Goal: Transaction & Acquisition: Purchase product/service

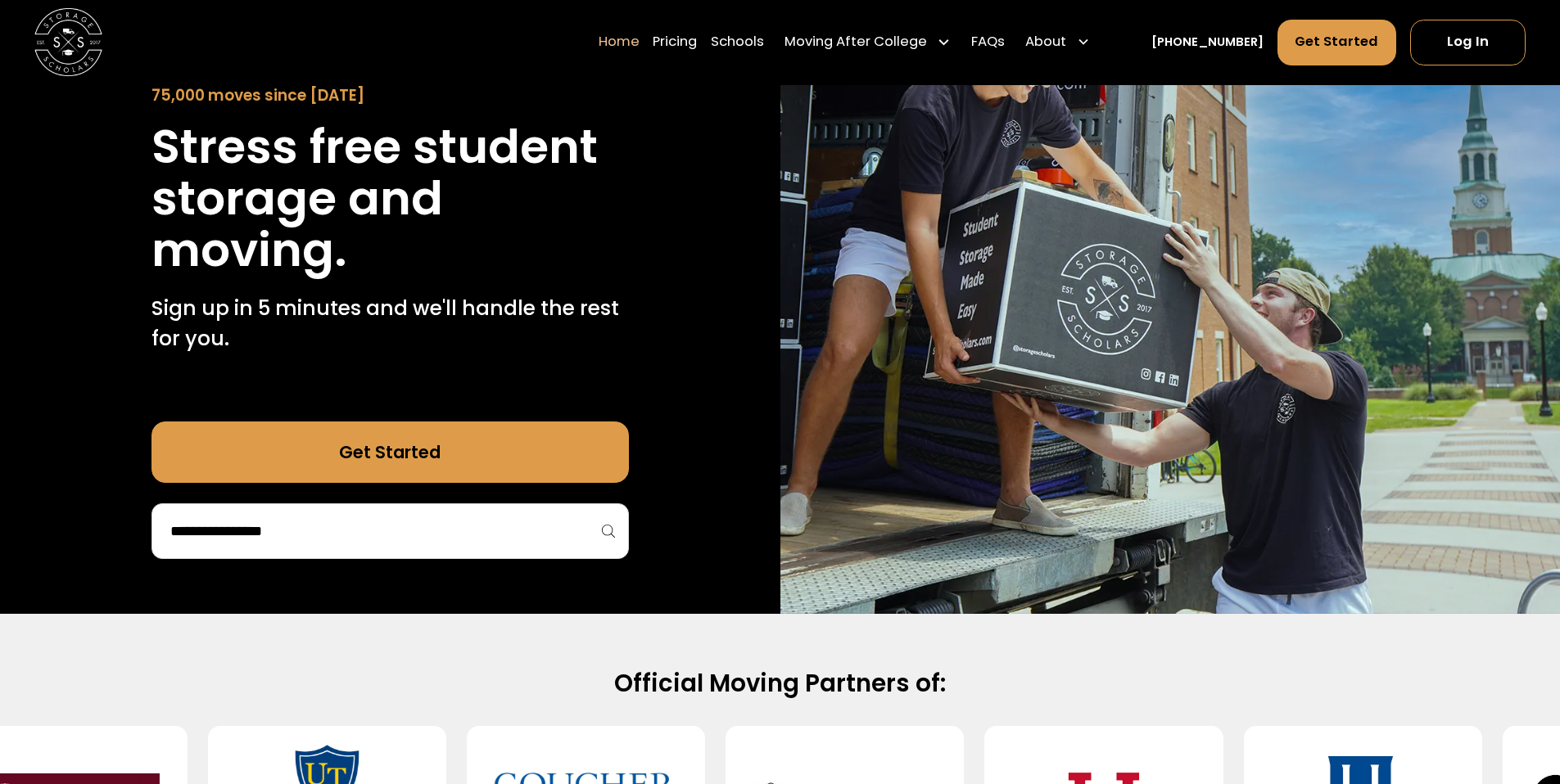
scroll to position [183, 0]
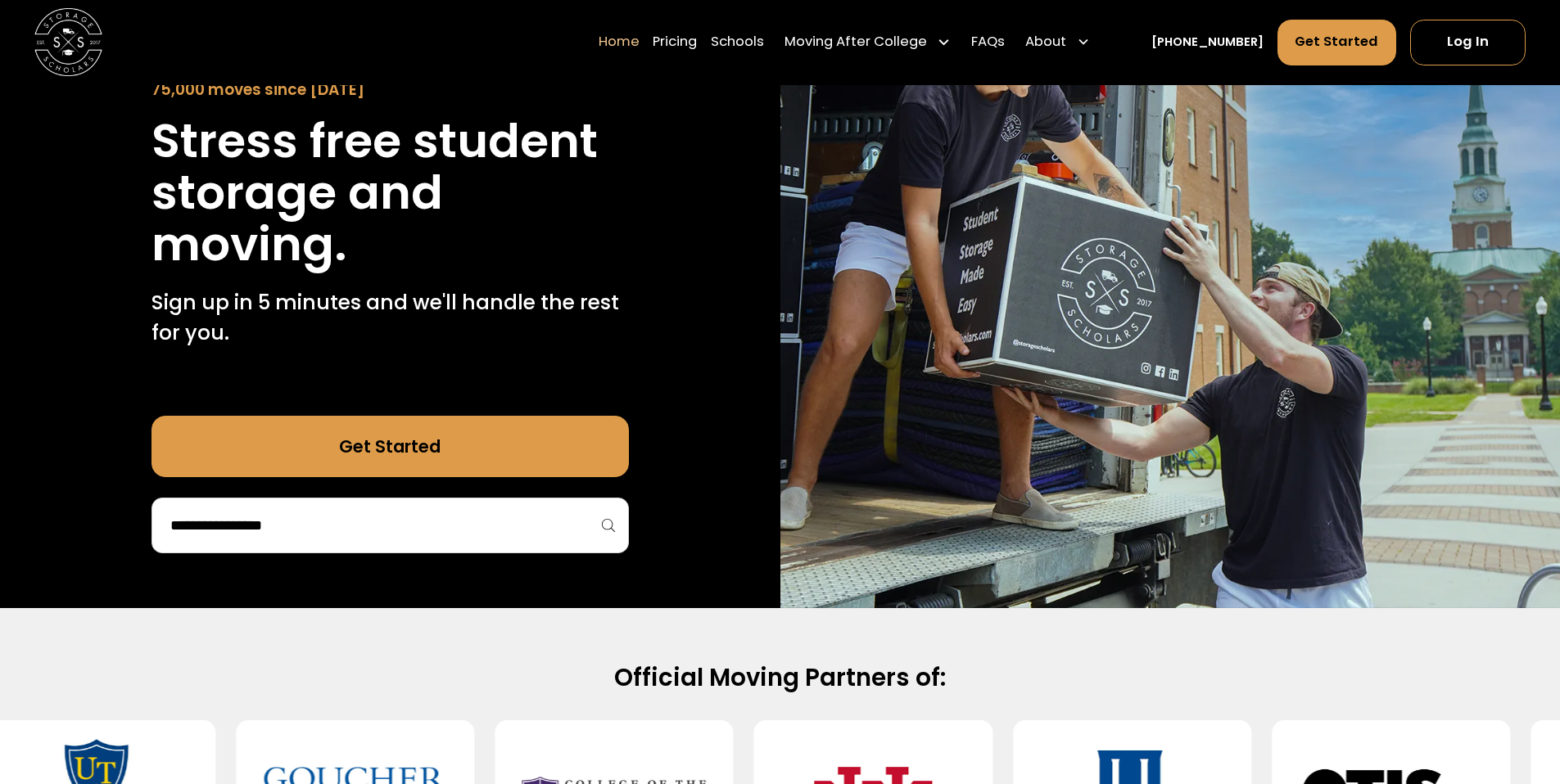
drag, startPoint x: 405, startPoint y: 494, endPoint x: 405, endPoint y: 509, distance: 15.0
click at [405, 502] on div "Get Started" at bounding box center [390, 484] width 478 height 138
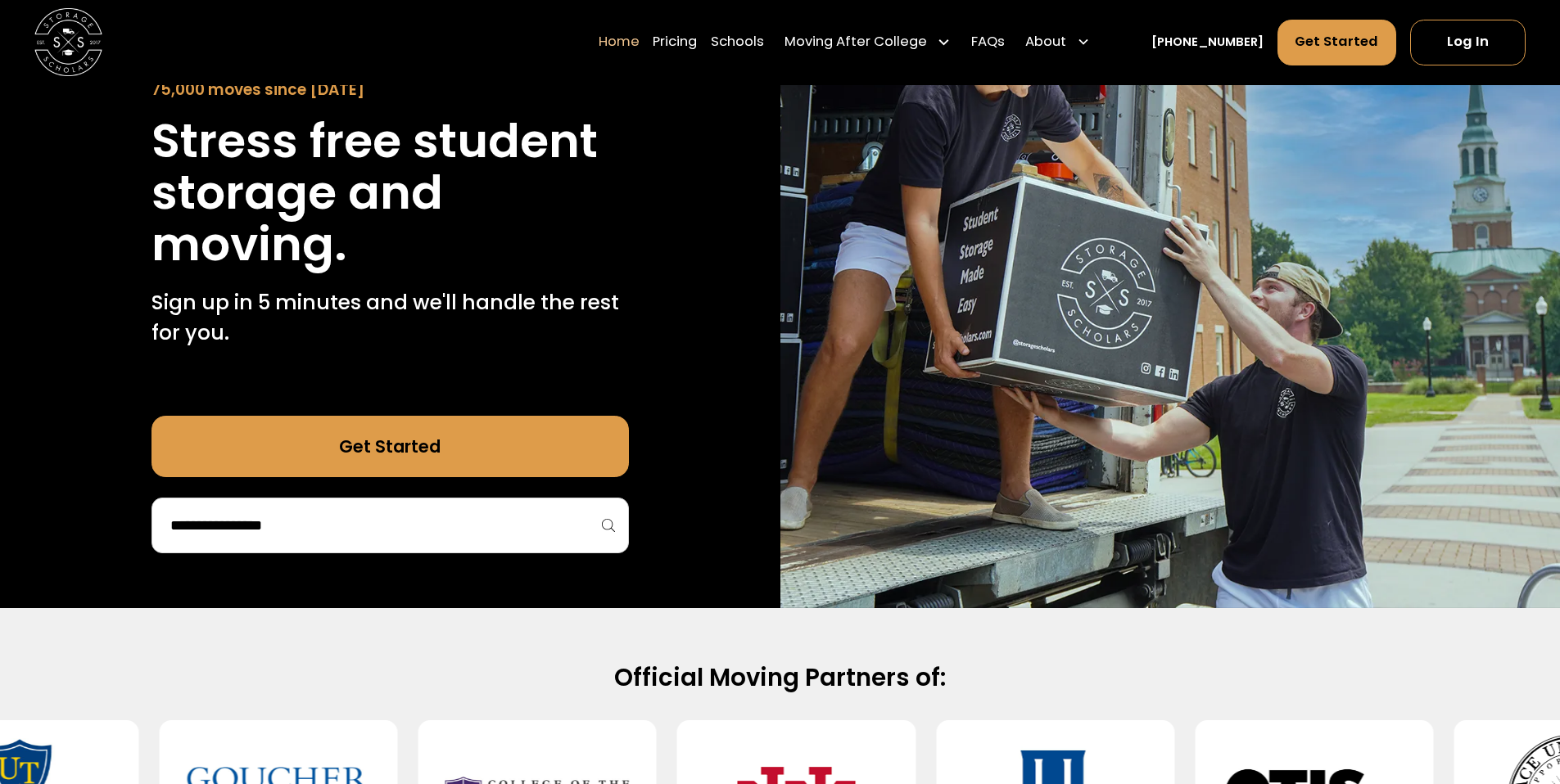
click at [405, 528] on input "search" at bounding box center [391, 525] width 443 height 28
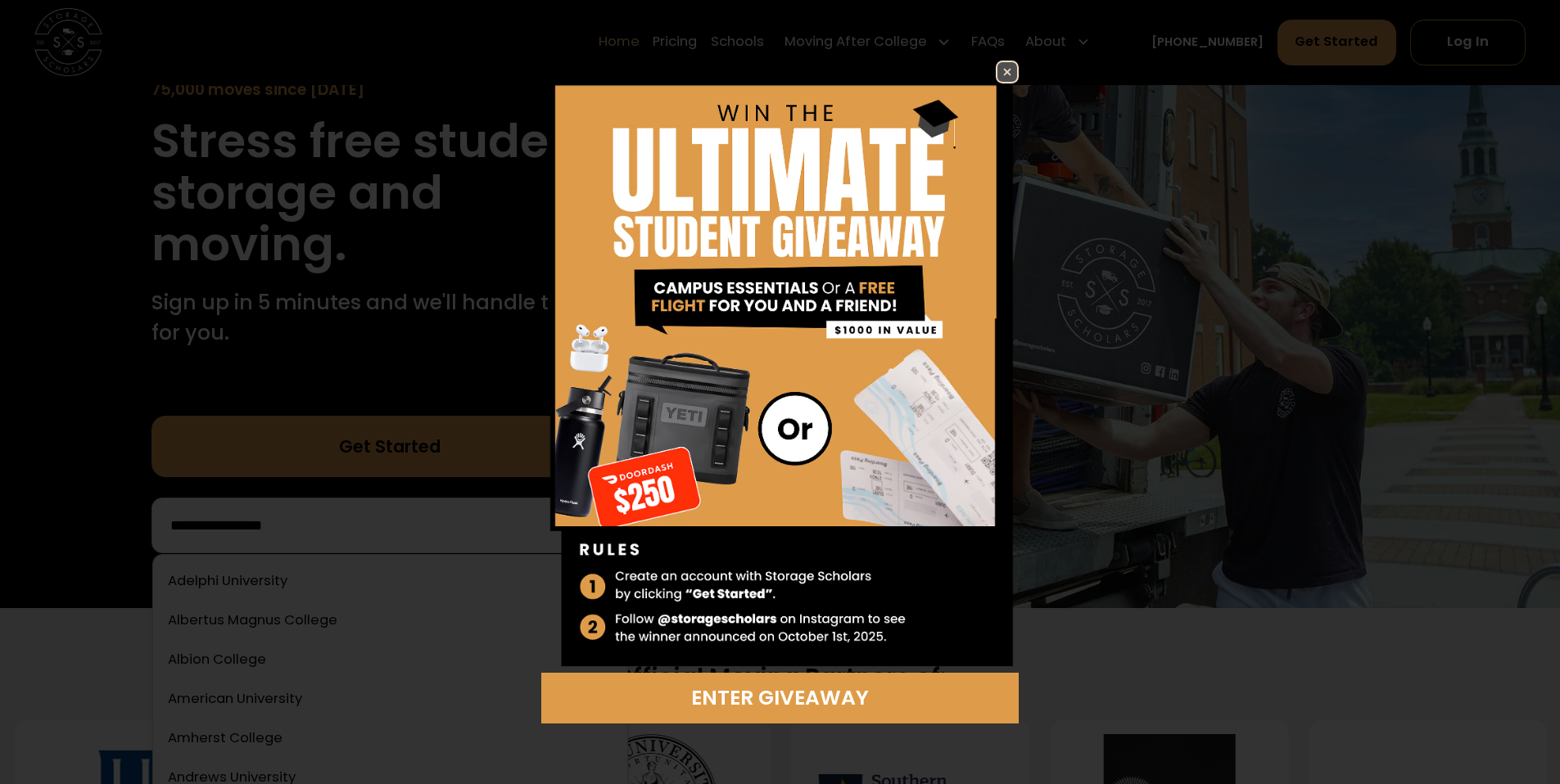
click at [1010, 71] on img at bounding box center [1007, 71] width 19 height 19
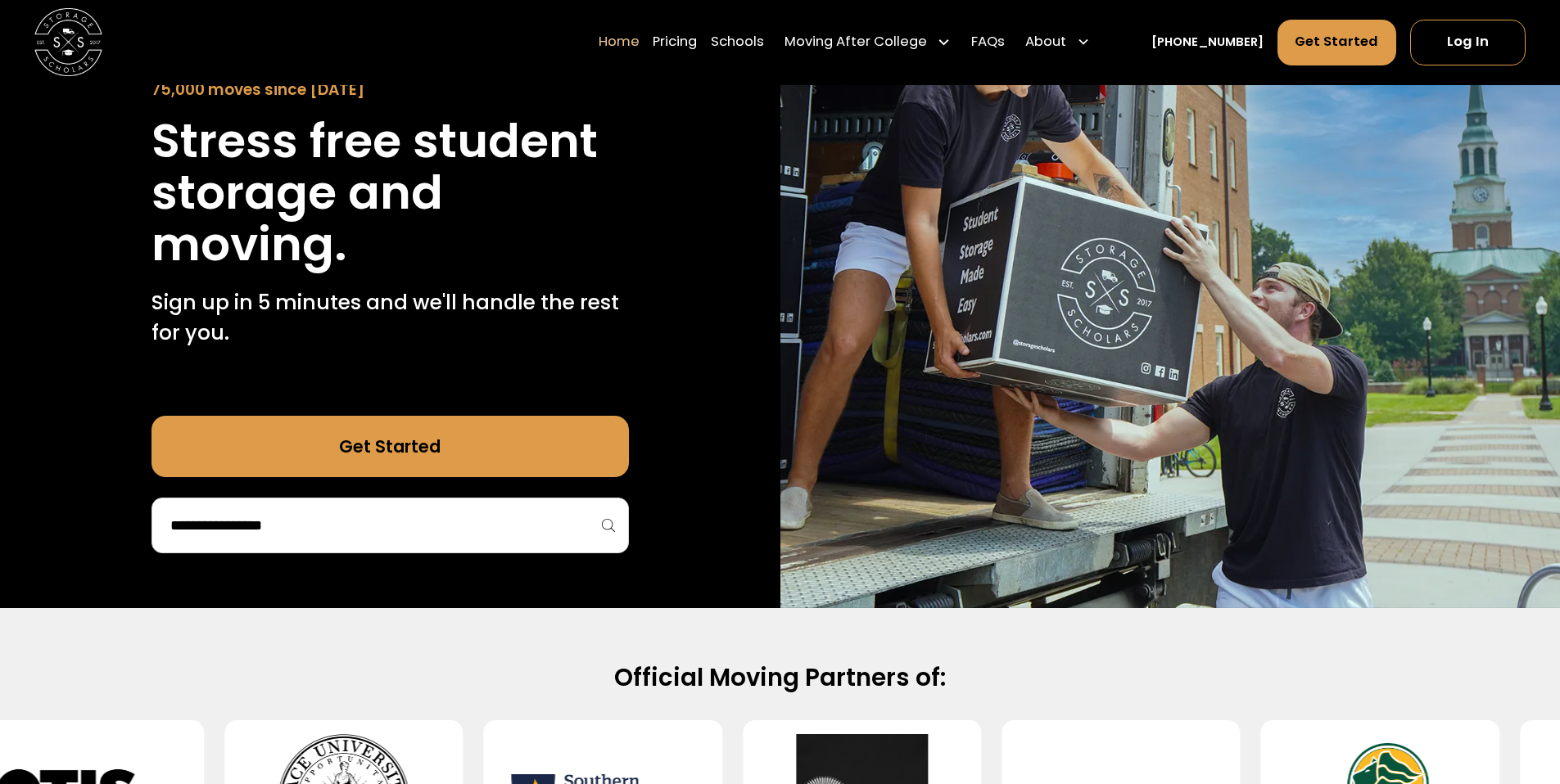
click at [432, 523] on input "search" at bounding box center [391, 525] width 443 height 28
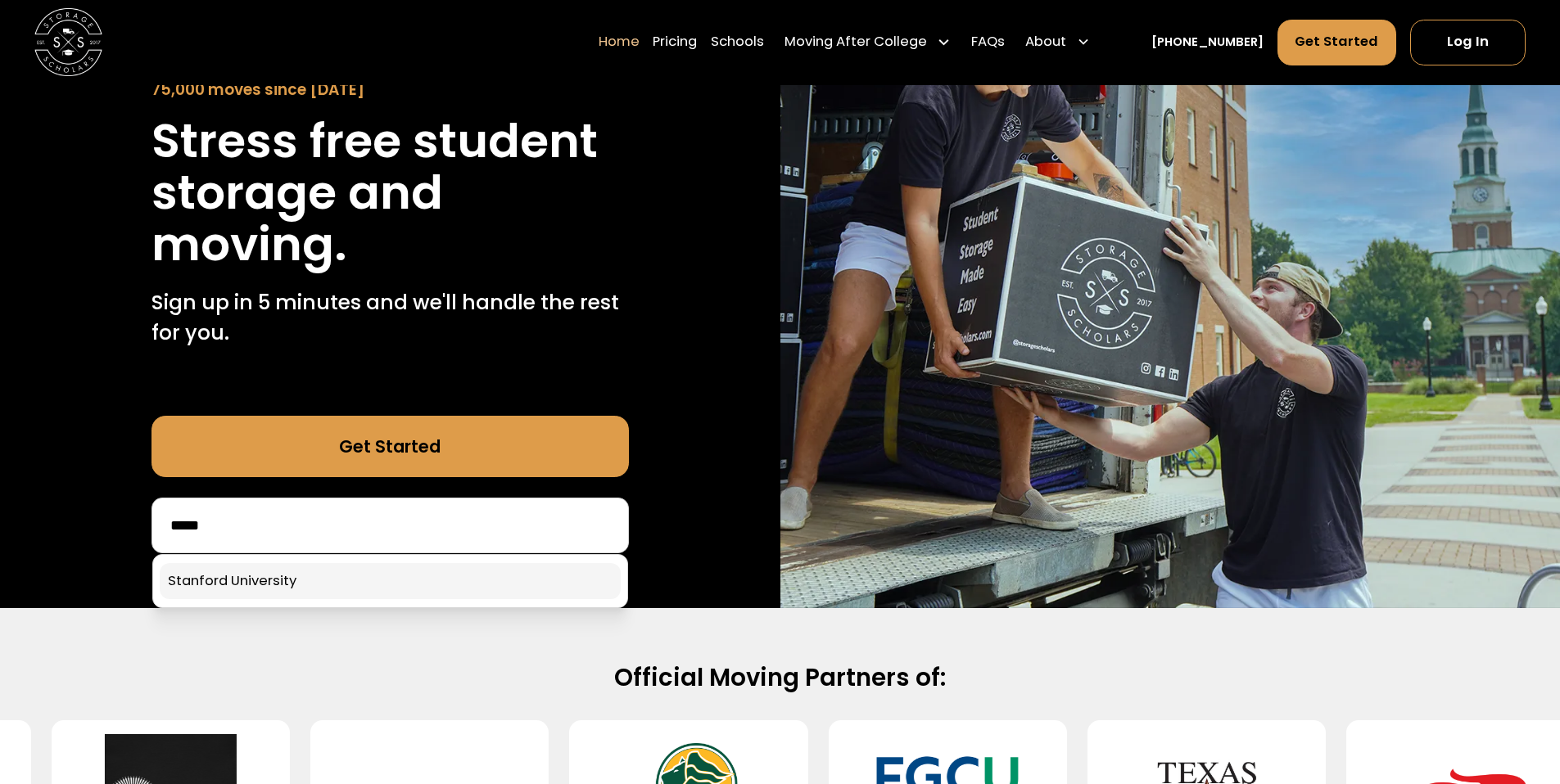
type input "*****"
click at [365, 599] on link at bounding box center [390, 581] width 461 height 36
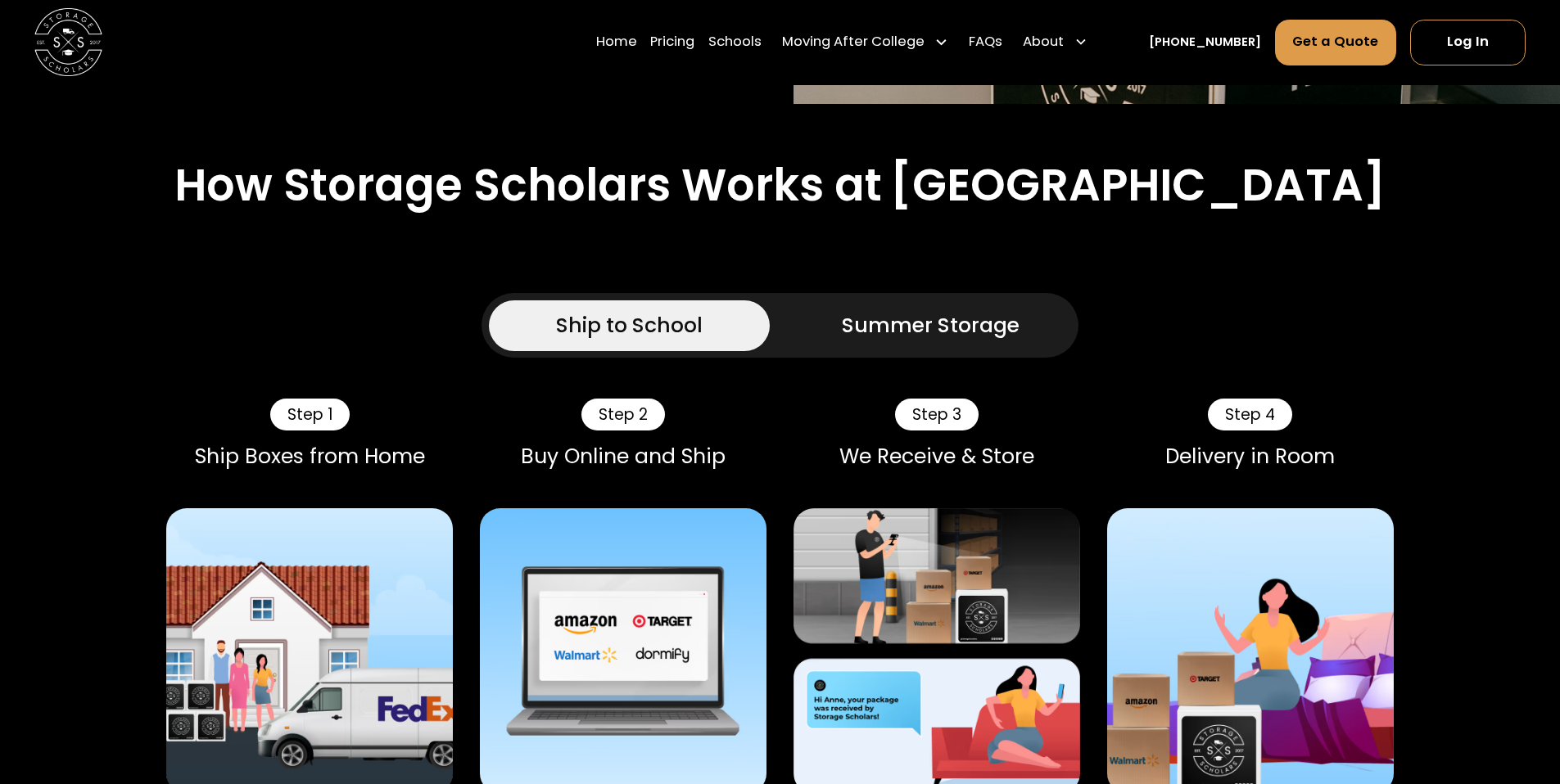
scroll to position [695, 0]
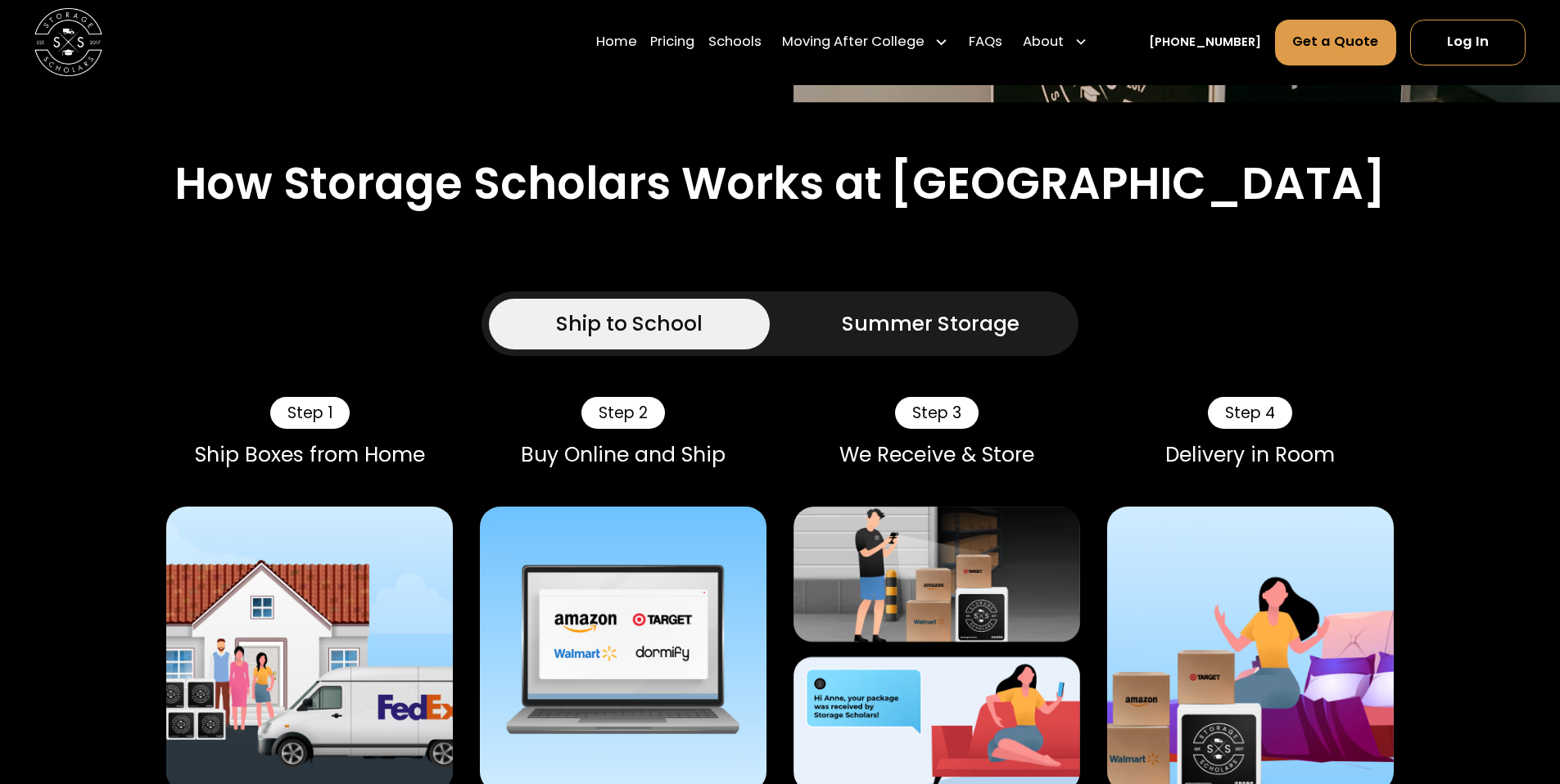
click at [1008, 308] on div "Summer Storage" at bounding box center [930, 323] width 177 height 30
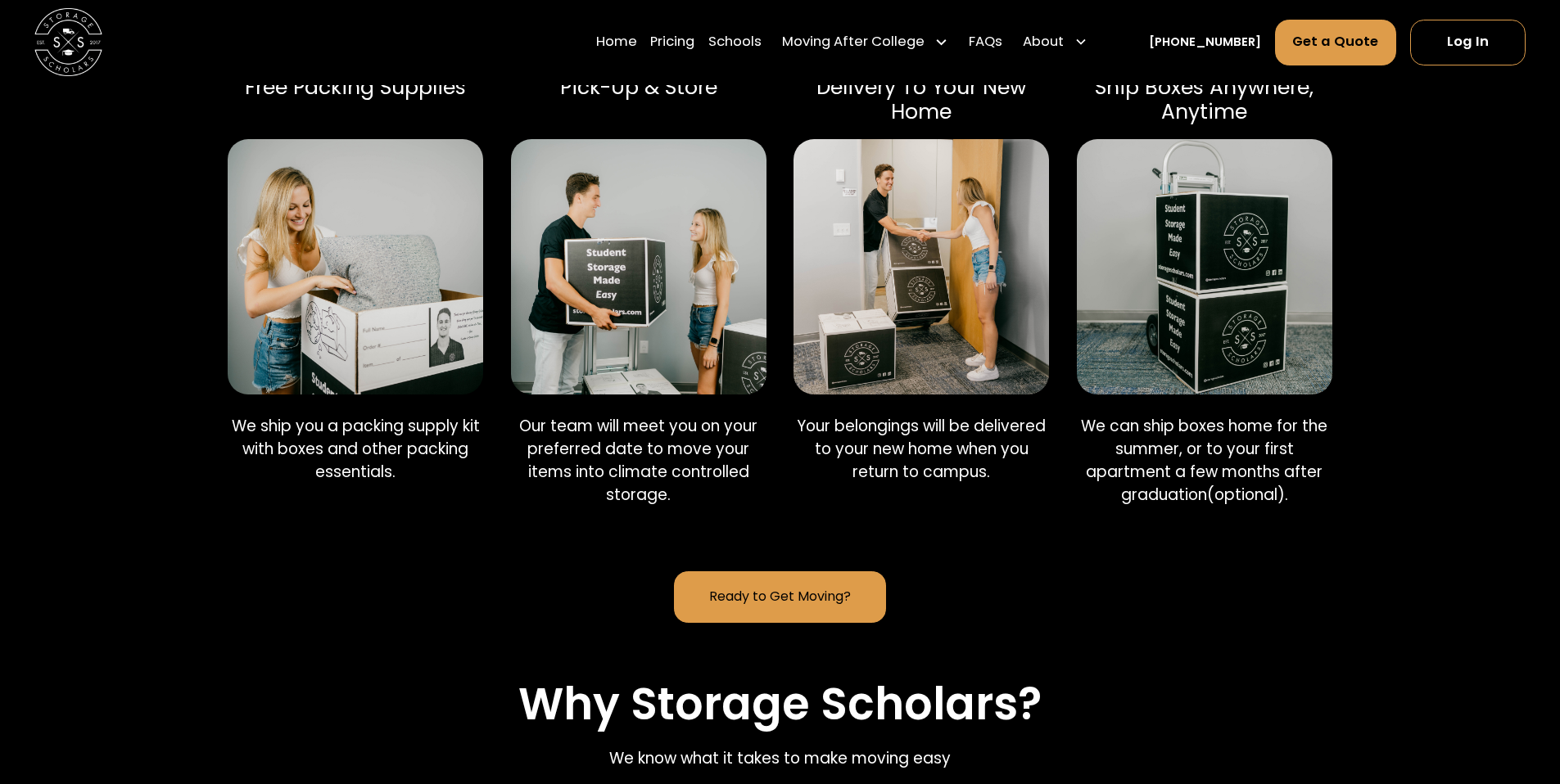
scroll to position [1088, 0]
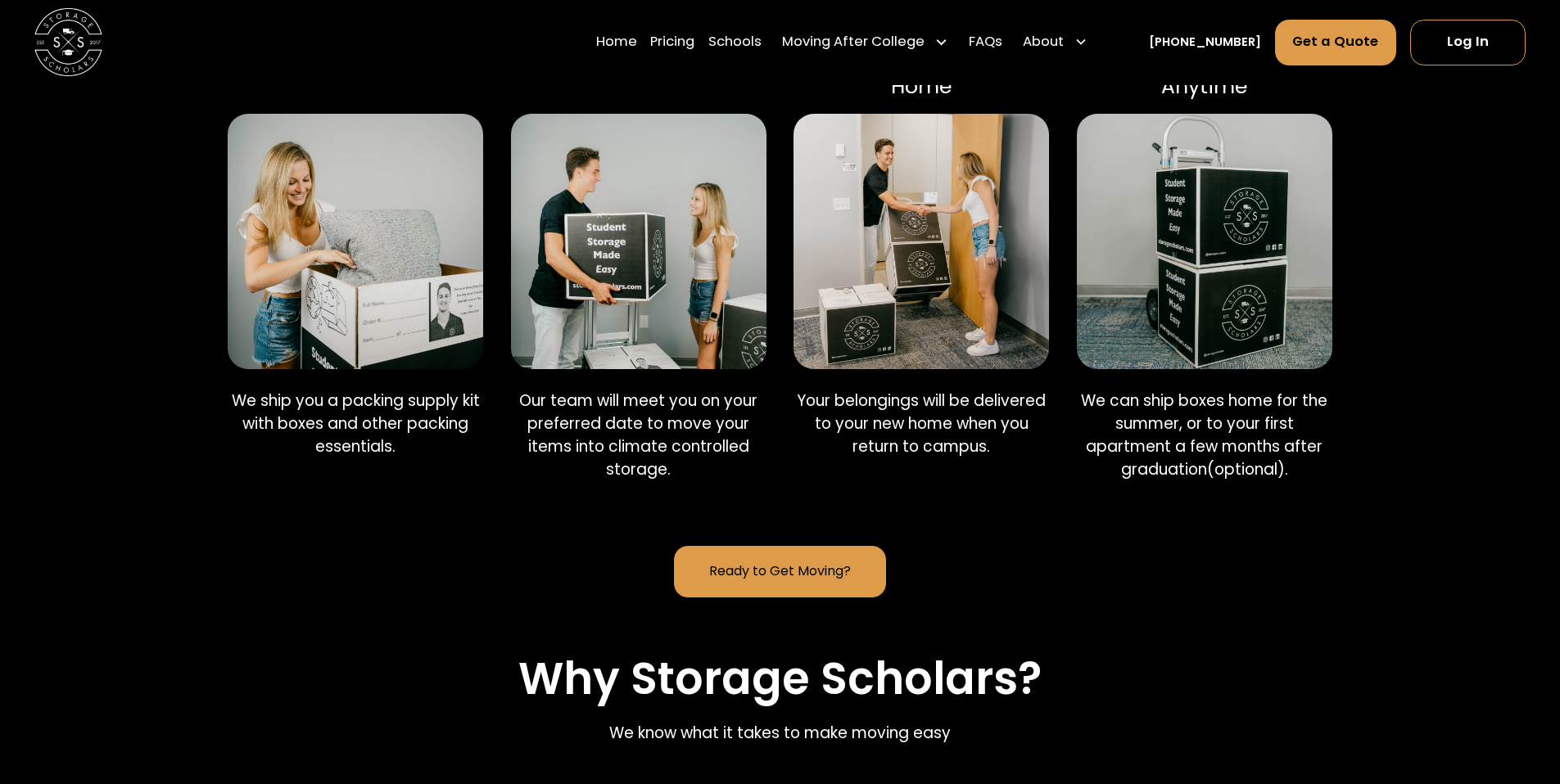
click at [743, 546] on link "Ready to Get Moving?" at bounding box center [780, 572] width 212 height 52
